Goal: Find specific page/section: Find specific page/section

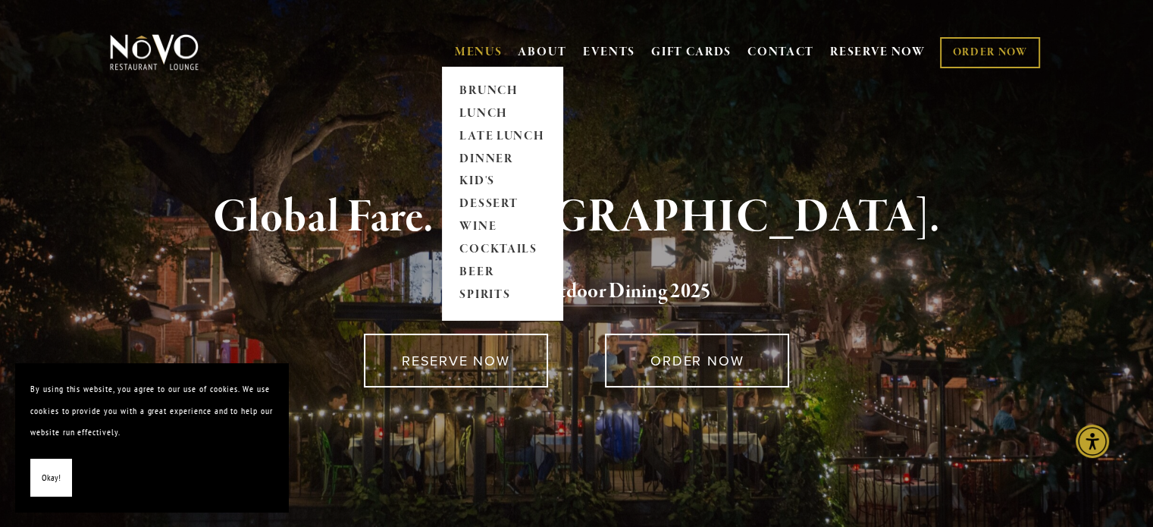
click at [464, 51] on link "MENUS" at bounding box center [479, 52] width 48 height 15
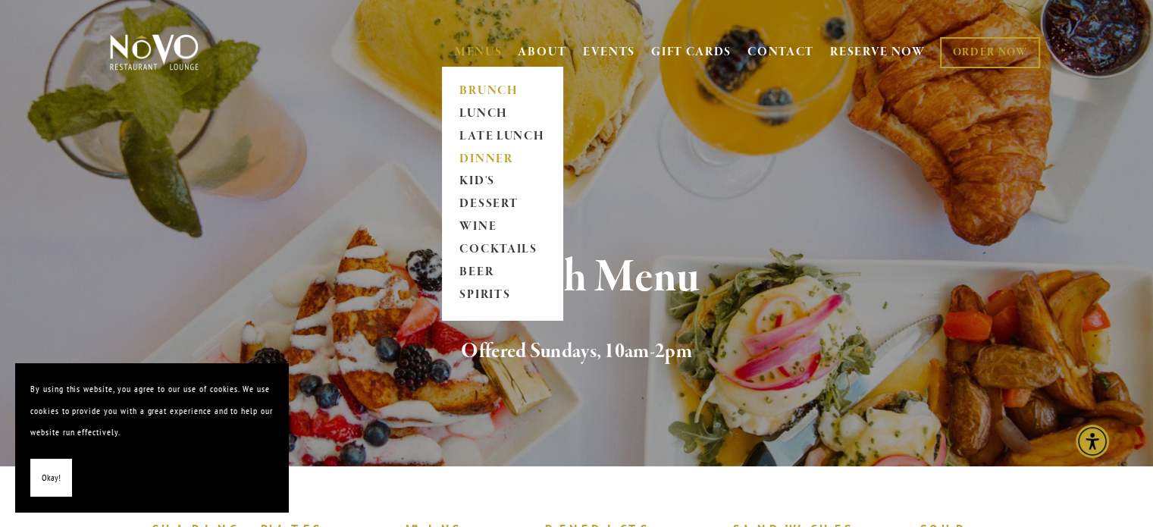
click at [467, 160] on link "DINNER" at bounding box center [502, 159] width 95 height 23
click at [475, 158] on link "DINNER" at bounding box center [502, 159] width 95 height 23
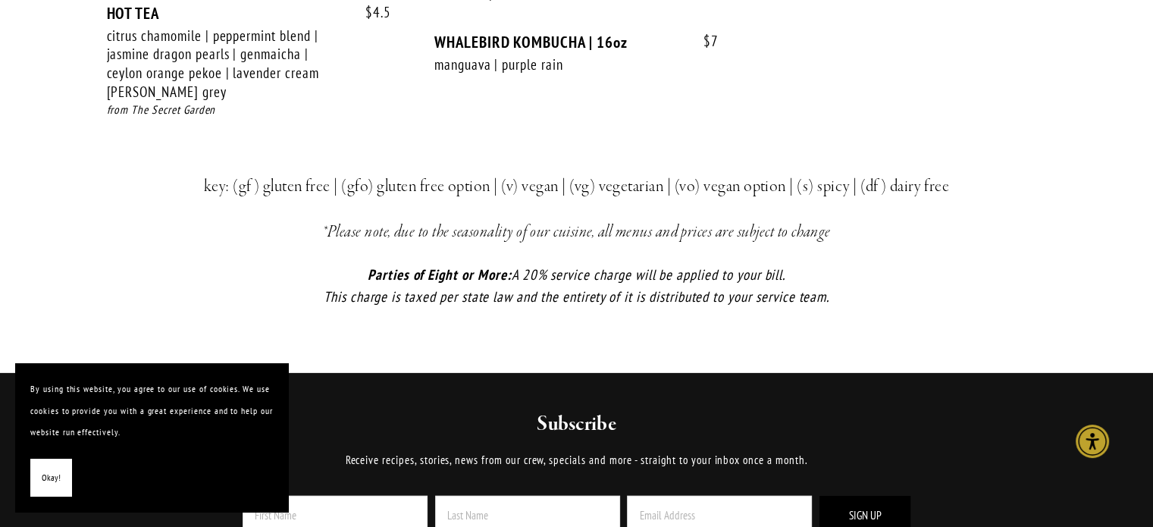
scroll to position [3109, 0]
